Goal: Information Seeking & Learning: Learn about a topic

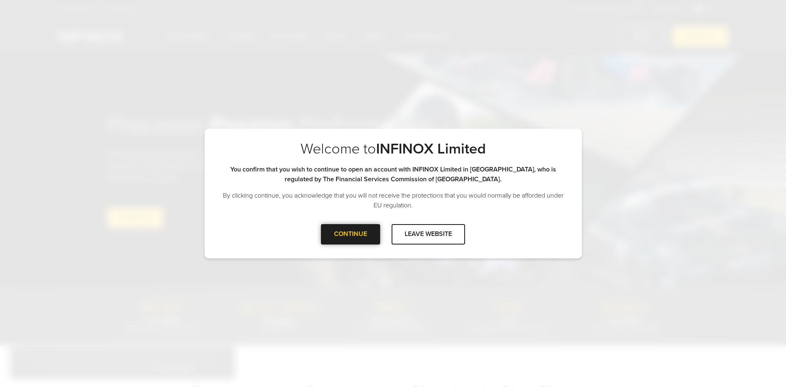
click at [351, 234] on div at bounding box center [351, 234] width 0 height 0
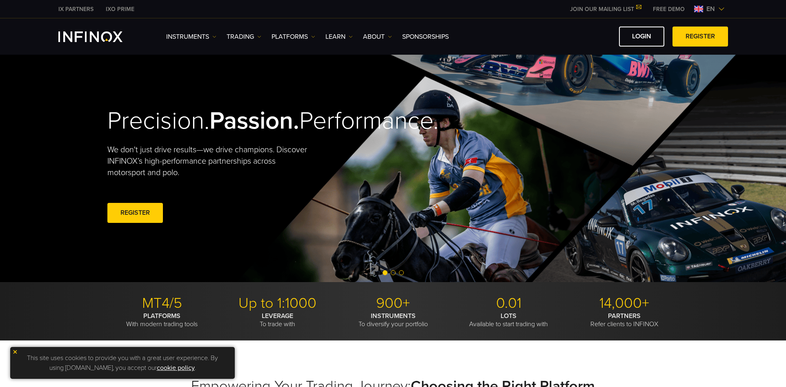
click at [327, 226] on div "REGISTER" at bounding box center [235, 214] width 257 height 23
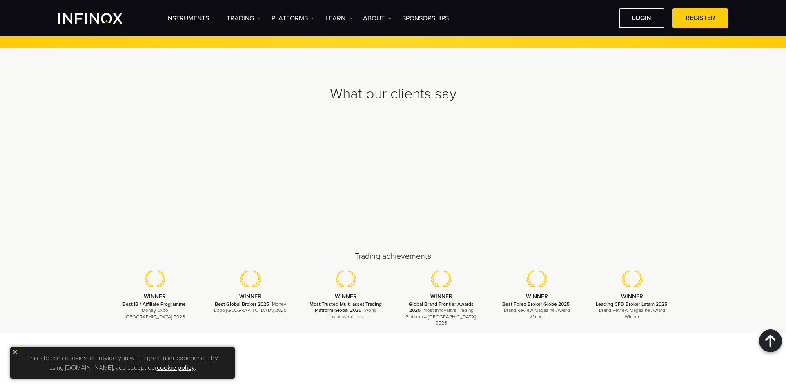
scroll to position [2470, 0]
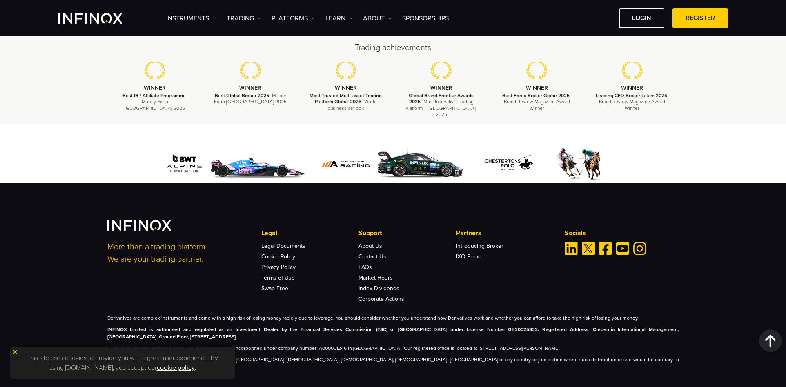
click at [121, 145] on div at bounding box center [393, 164] width 572 height 39
click at [714, 183] on div "More than a trading platform. We are your trading partner. Legal Legal Document…" at bounding box center [393, 285] width 786 height 204
click at [98, 20] on img "INFINOX Logo" at bounding box center [90, 18] width 64 height 11
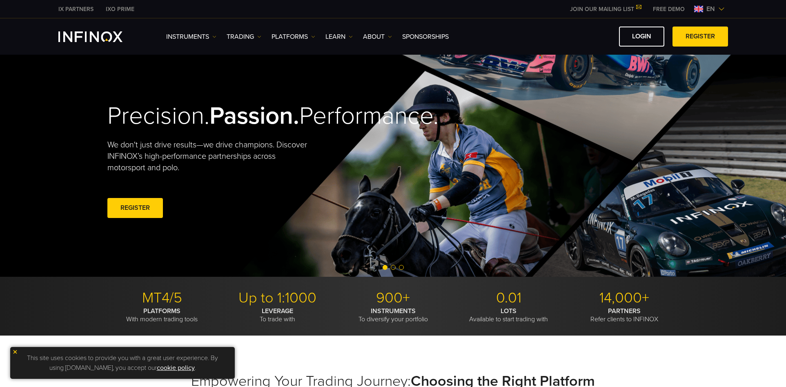
click at [417, 121] on div "Precision. Passion. Performance. We don't just drive results—we drive champions…" at bounding box center [393, 161] width 588 height 232
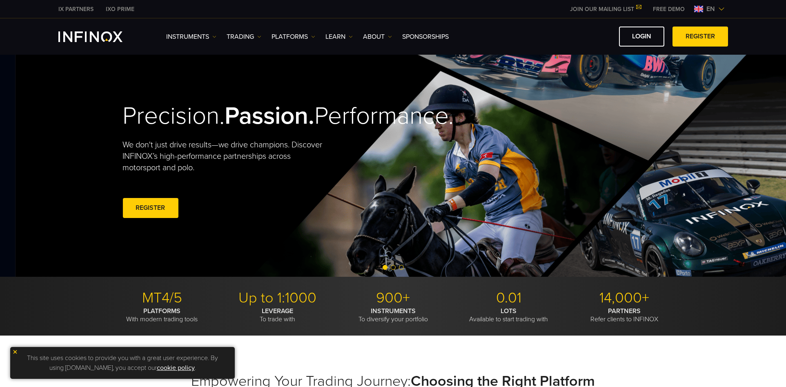
drag, startPoint x: 108, startPoint y: 102, endPoint x: 56, endPoint y: 131, distance: 59.6
click at [58, 131] on video at bounding box center [409, 161] width 786 height 232
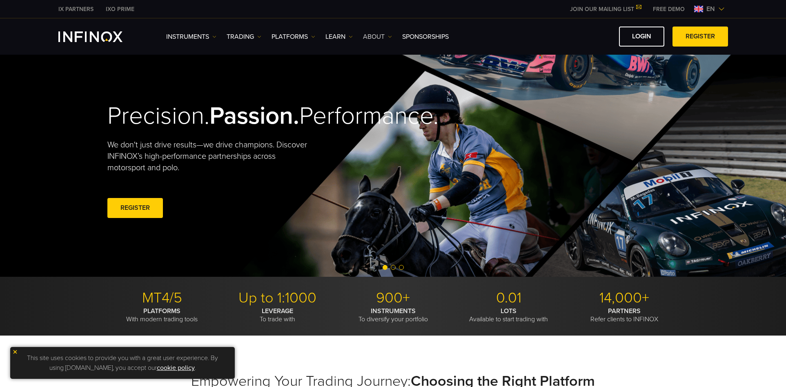
click at [380, 38] on link "ABOUT" at bounding box center [377, 37] width 29 height 10
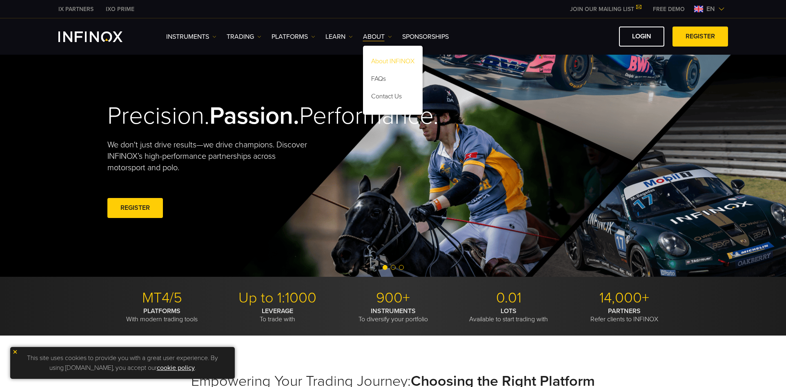
click at [391, 59] on link "About INFINOX" at bounding box center [393, 63] width 60 height 18
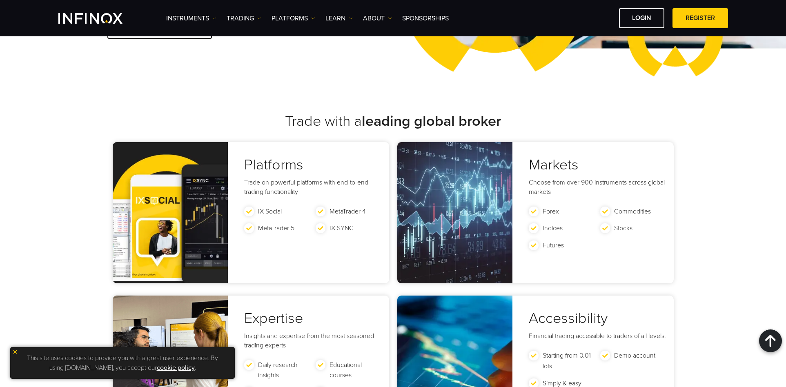
scroll to position [1380, 0]
